Goal: Find specific page/section: Find specific page/section

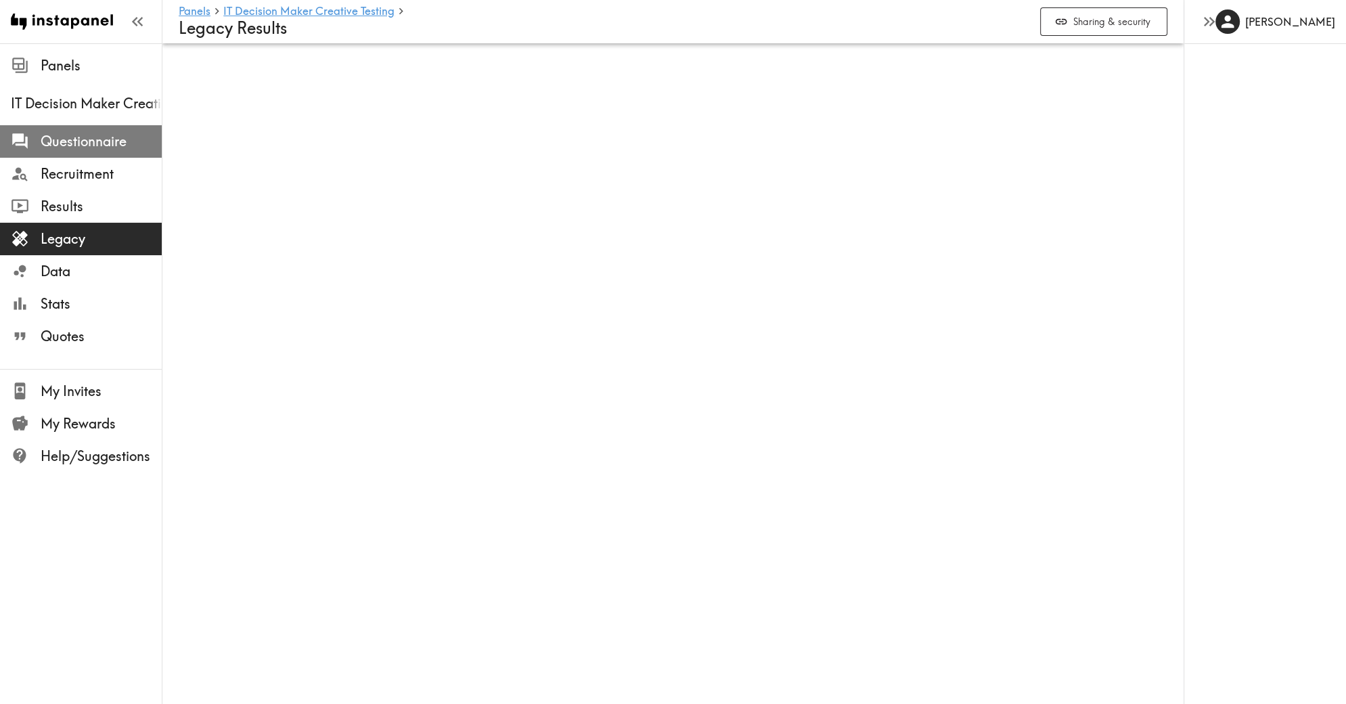
click at [64, 147] on span "Questionnaire" at bounding box center [101, 141] width 121 height 19
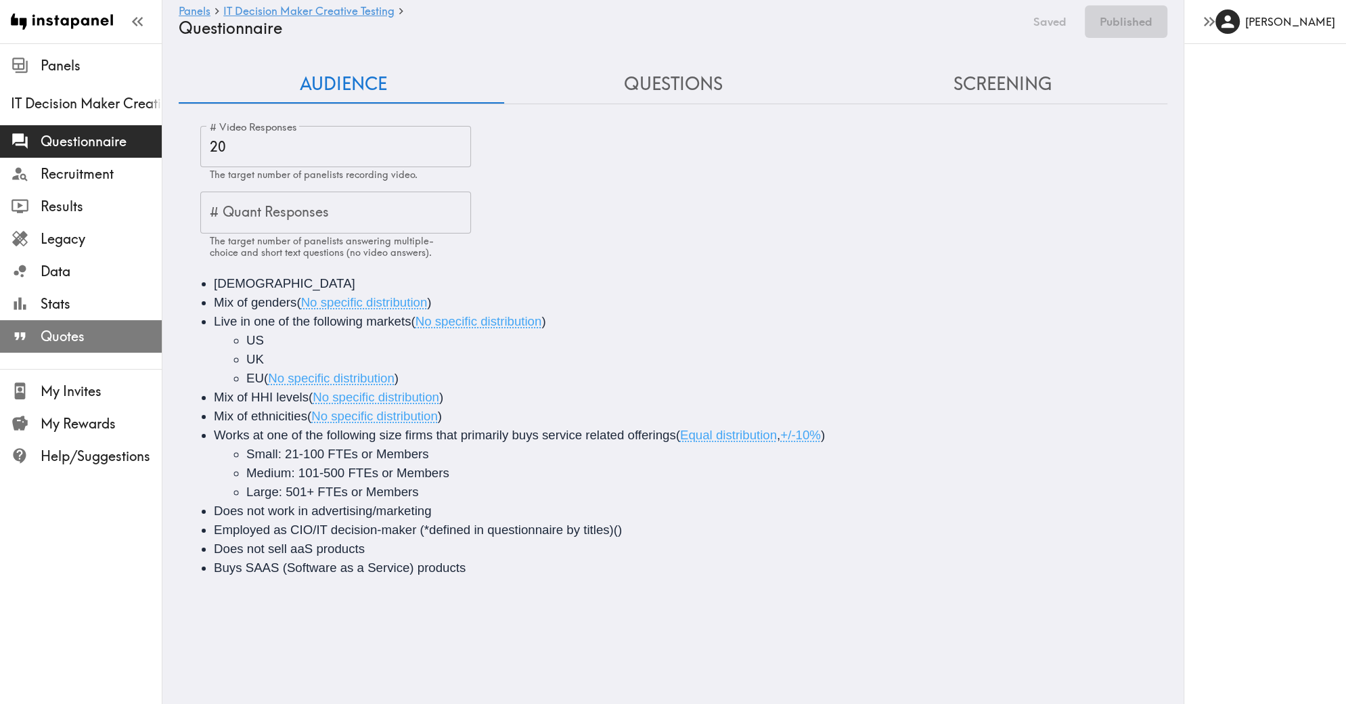
click at [80, 341] on span "Quotes" at bounding box center [101, 336] width 121 height 19
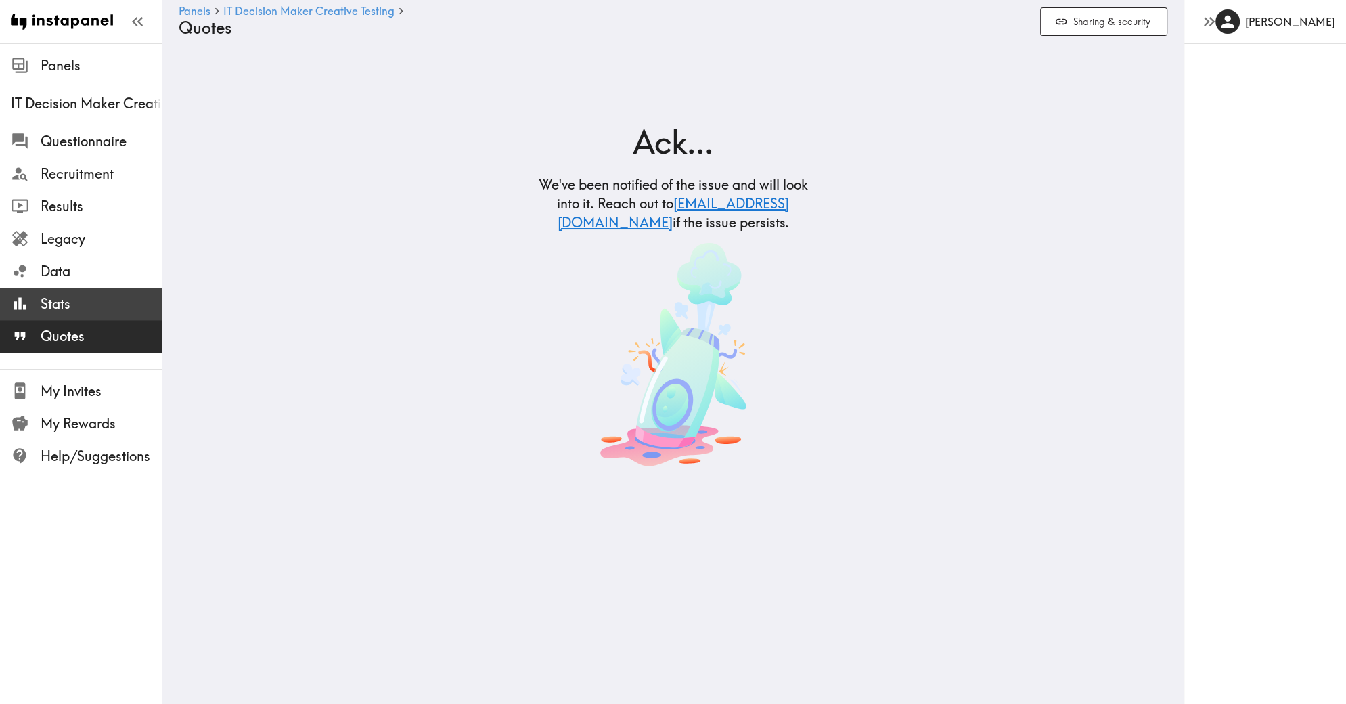
click at [45, 317] on div "Stats" at bounding box center [81, 303] width 162 height 35
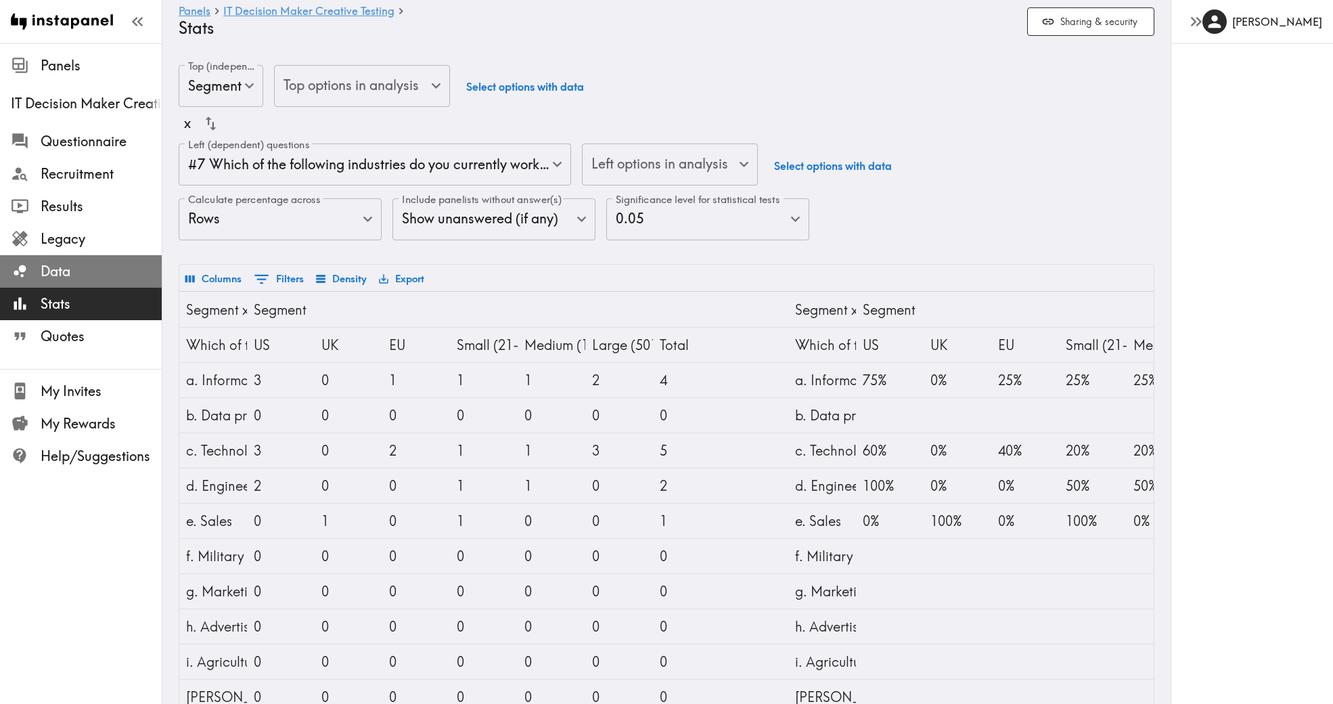
click at [62, 280] on span "Data" at bounding box center [101, 271] width 121 height 24
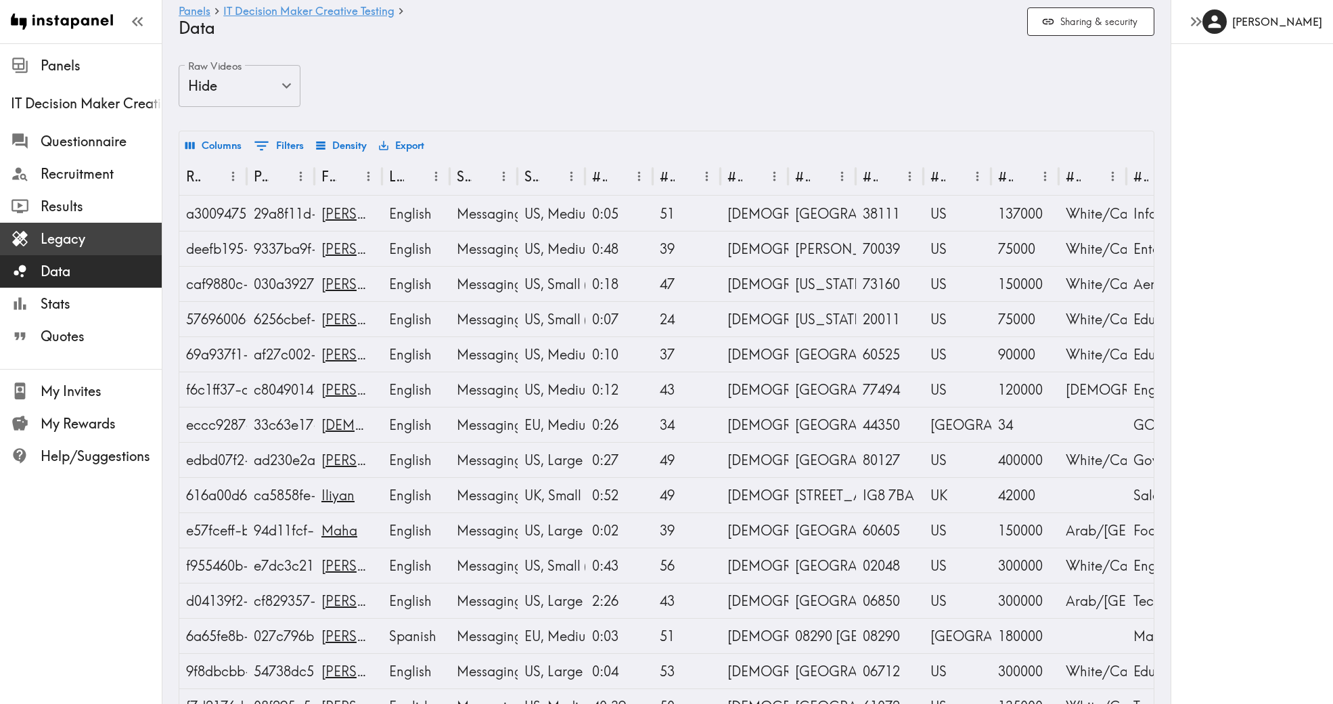
click at [65, 246] on span "Legacy" at bounding box center [101, 238] width 121 height 19
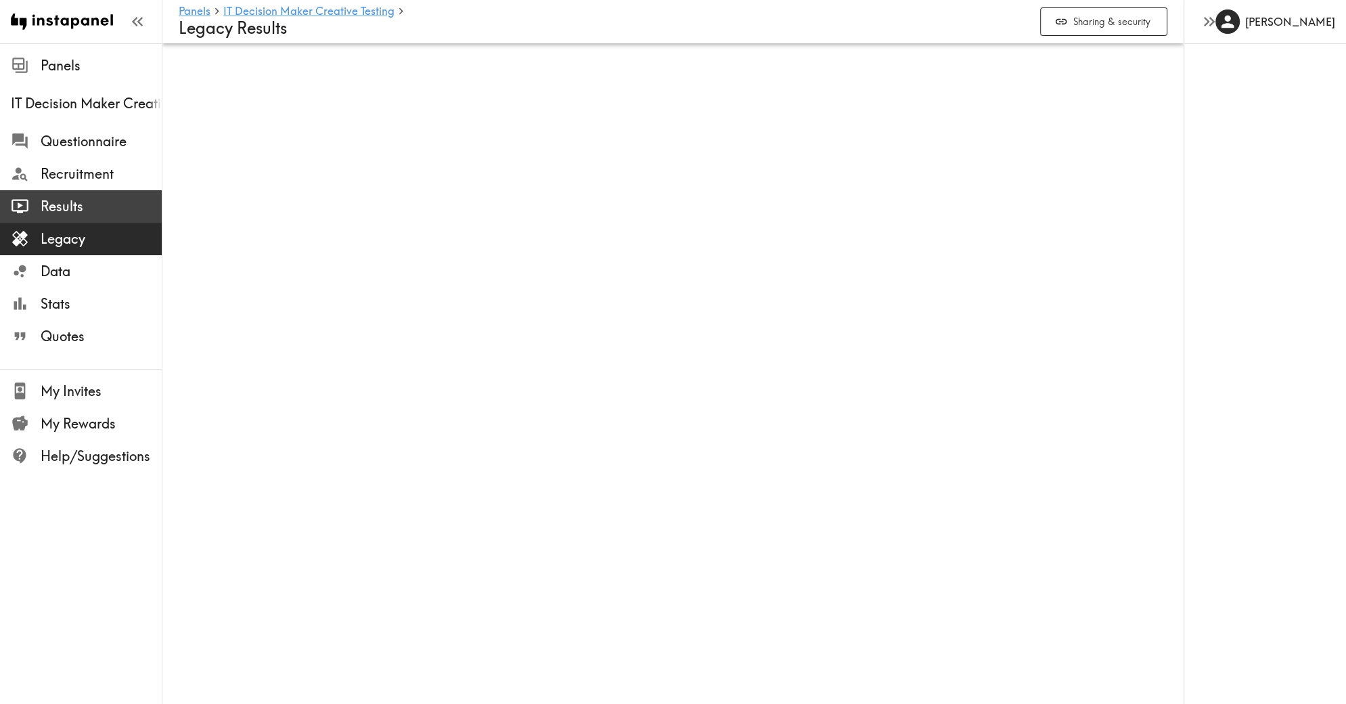
click at [71, 210] on span "Results" at bounding box center [101, 206] width 121 height 19
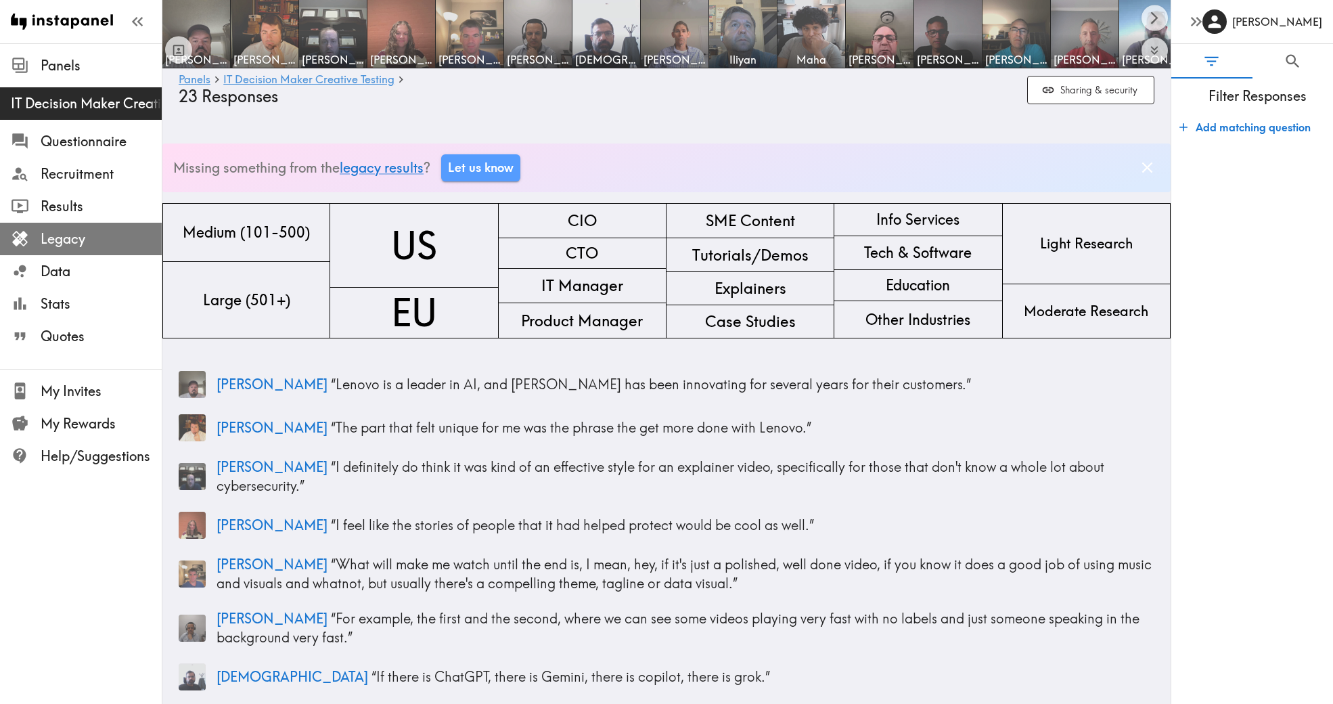
click at [104, 231] on span "Legacy" at bounding box center [101, 238] width 121 height 19
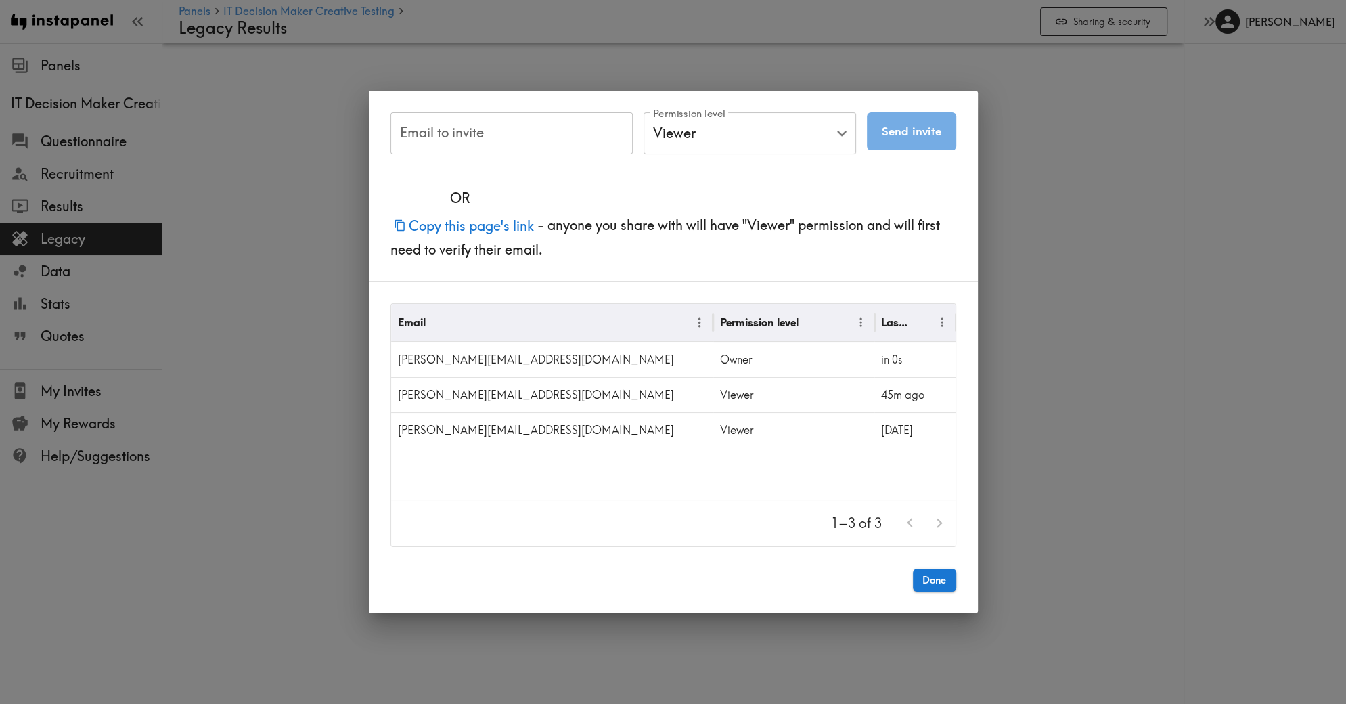
click at [286, 298] on div "Email to invite Email to invite Permission level Viewer Viewer Permission level…" at bounding box center [673, 352] width 1346 height 704
